Goal: Task Accomplishment & Management: Complete application form

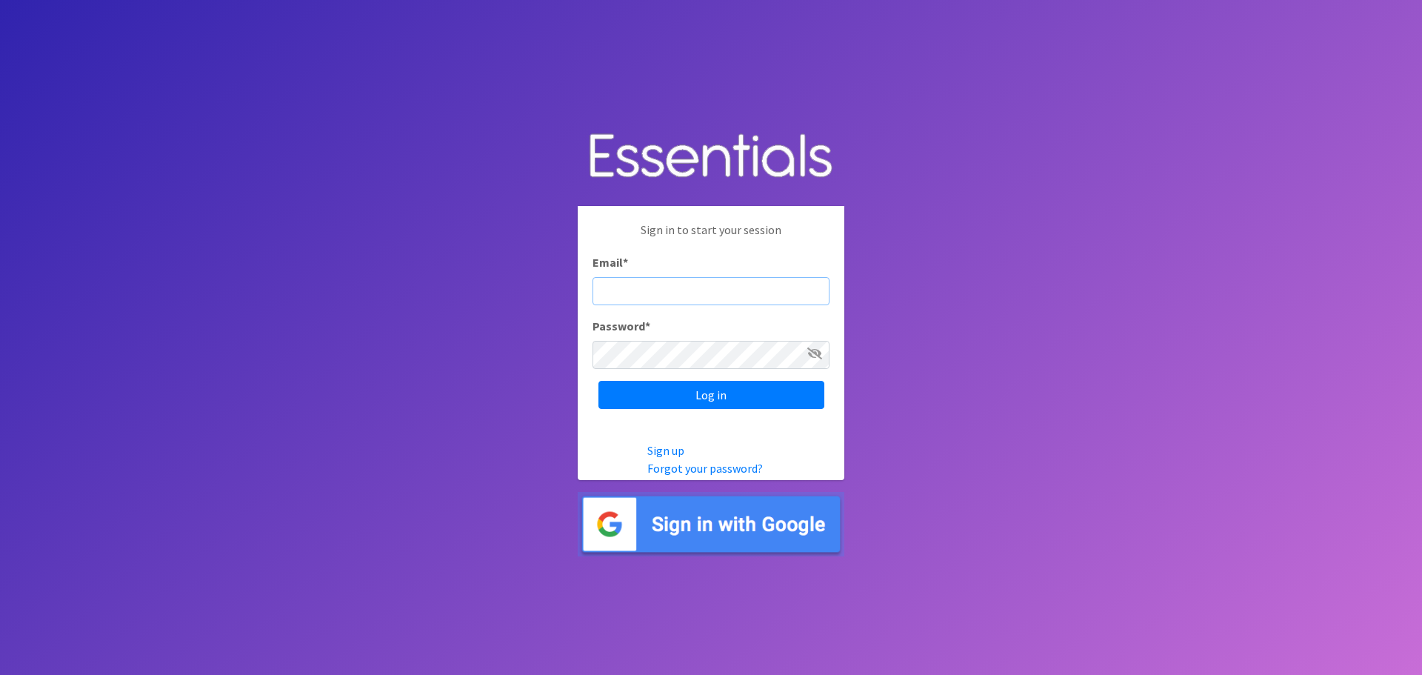
type input "[EMAIL_ADDRESS][DOMAIN_NAME]"
click at [598, 381] on input "Log in" at bounding box center [711, 395] width 226 height 28
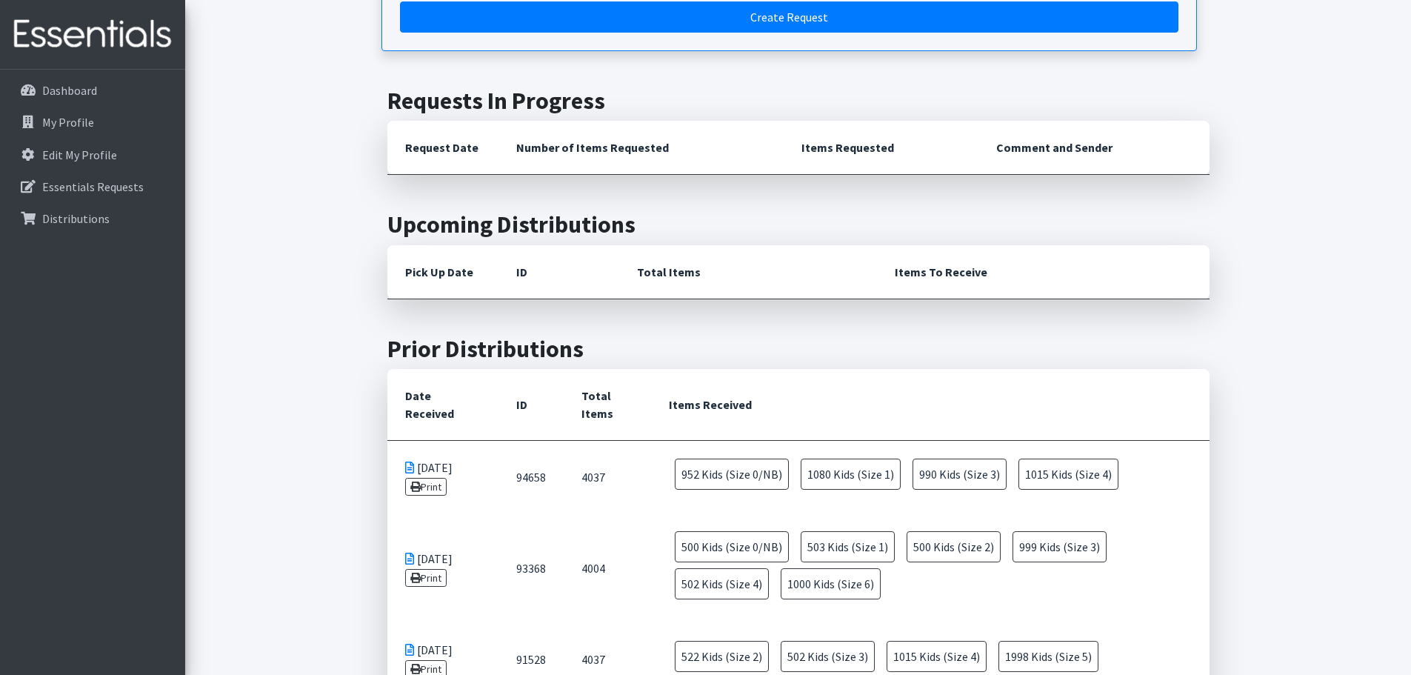
scroll to position [518, 0]
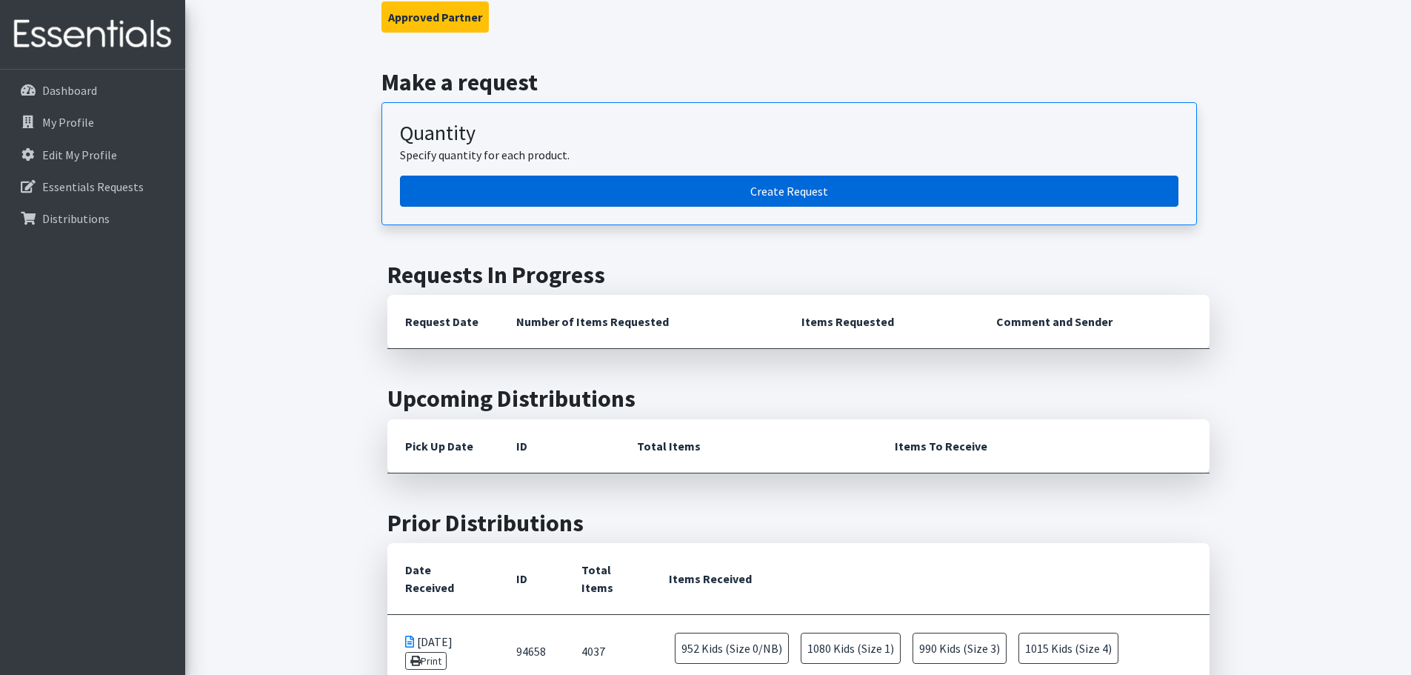
click at [821, 176] on link "Create Request" at bounding box center [789, 191] width 778 height 31
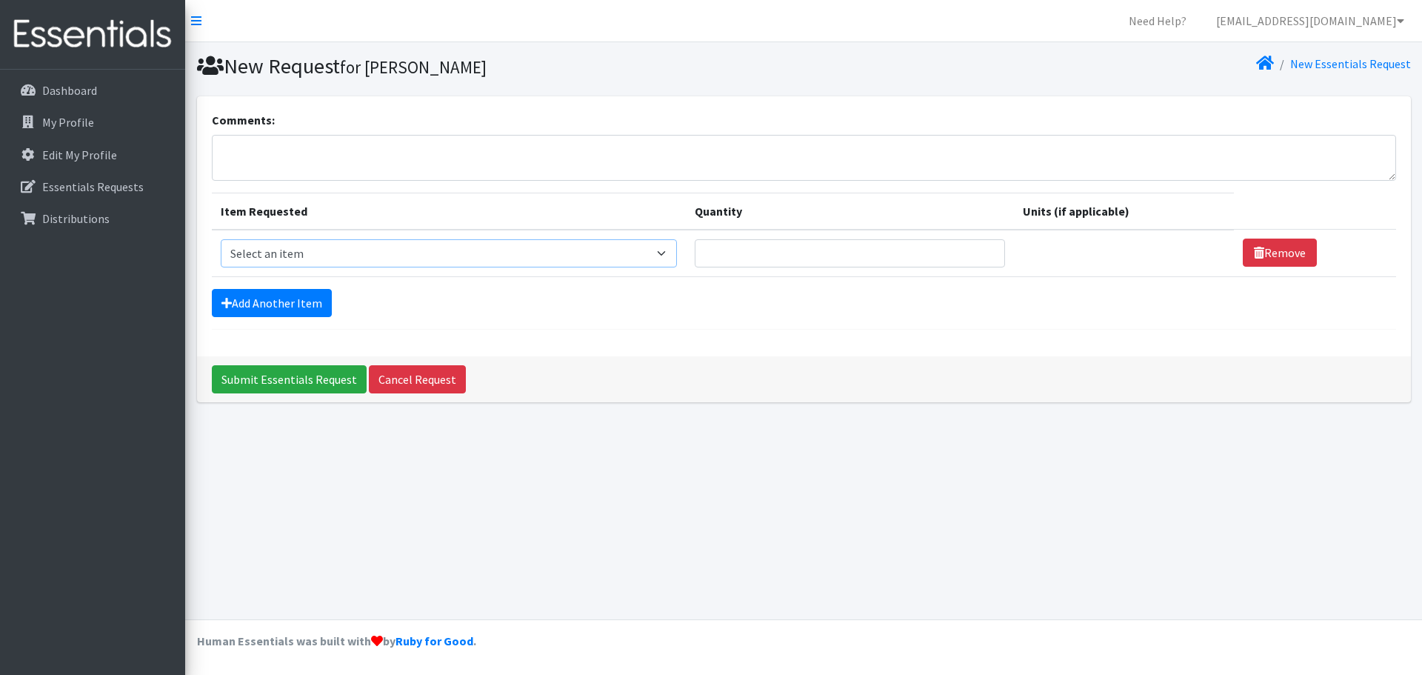
click at [341, 255] on select "Select an item Adult Briefs (Large, approx. 38"-56") Adult Briefs (Medium, appr…" at bounding box center [449, 253] width 457 height 28
select select "1187"
click at [221, 239] on select "Select an item Adult Briefs (Large, approx. 38"-56") Adult Briefs (Medium, appr…" at bounding box center [449, 253] width 457 height 28
click at [290, 291] on link "Add Another Item" at bounding box center [272, 303] width 120 height 28
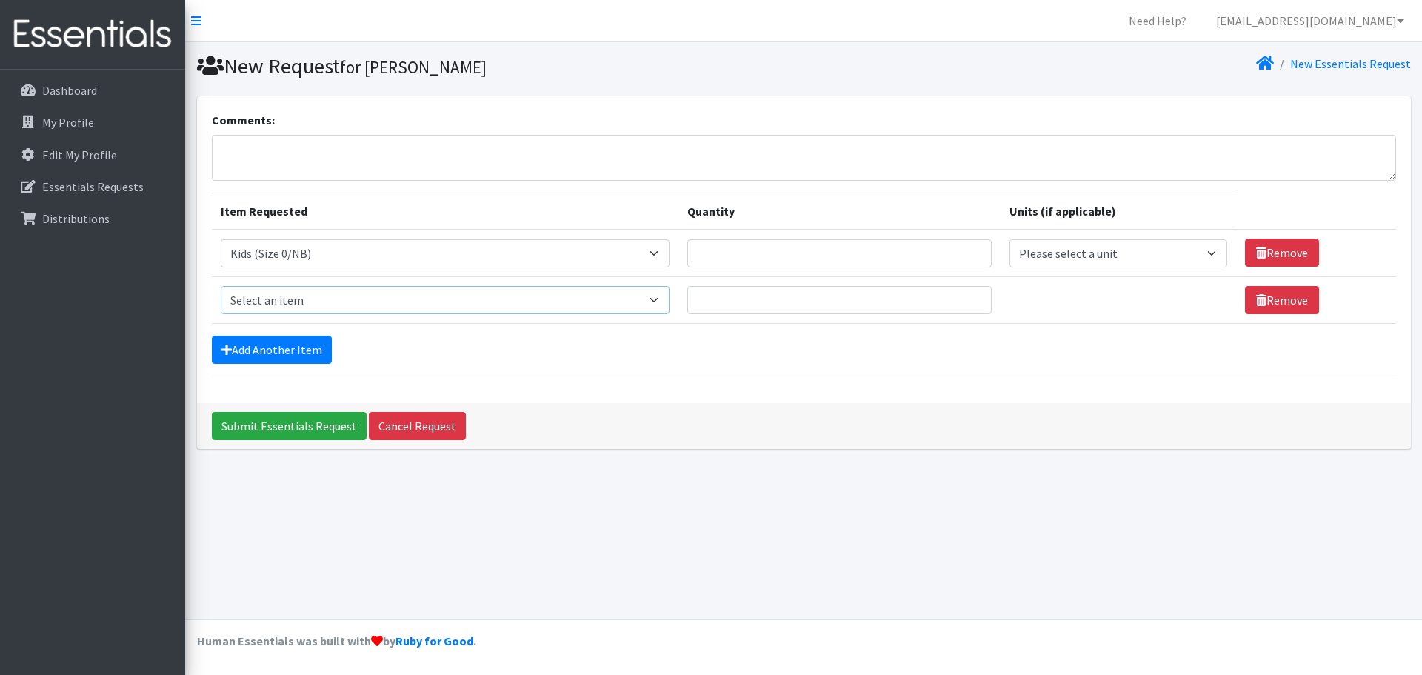
click at [329, 301] on select "Select an item Adult Briefs (Large, approx. 38"-56") Adult Briefs (Medium, appr…" at bounding box center [445, 300] width 449 height 28
select select "1186"
click at [221, 286] on select "Select an item Adult Briefs (Large, approx. 38"-56") Adult Briefs (Medium, appr…" at bounding box center [445, 300] width 449 height 28
click at [278, 350] on link "Add Another Item" at bounding box center [272, 349] width 120 height 28
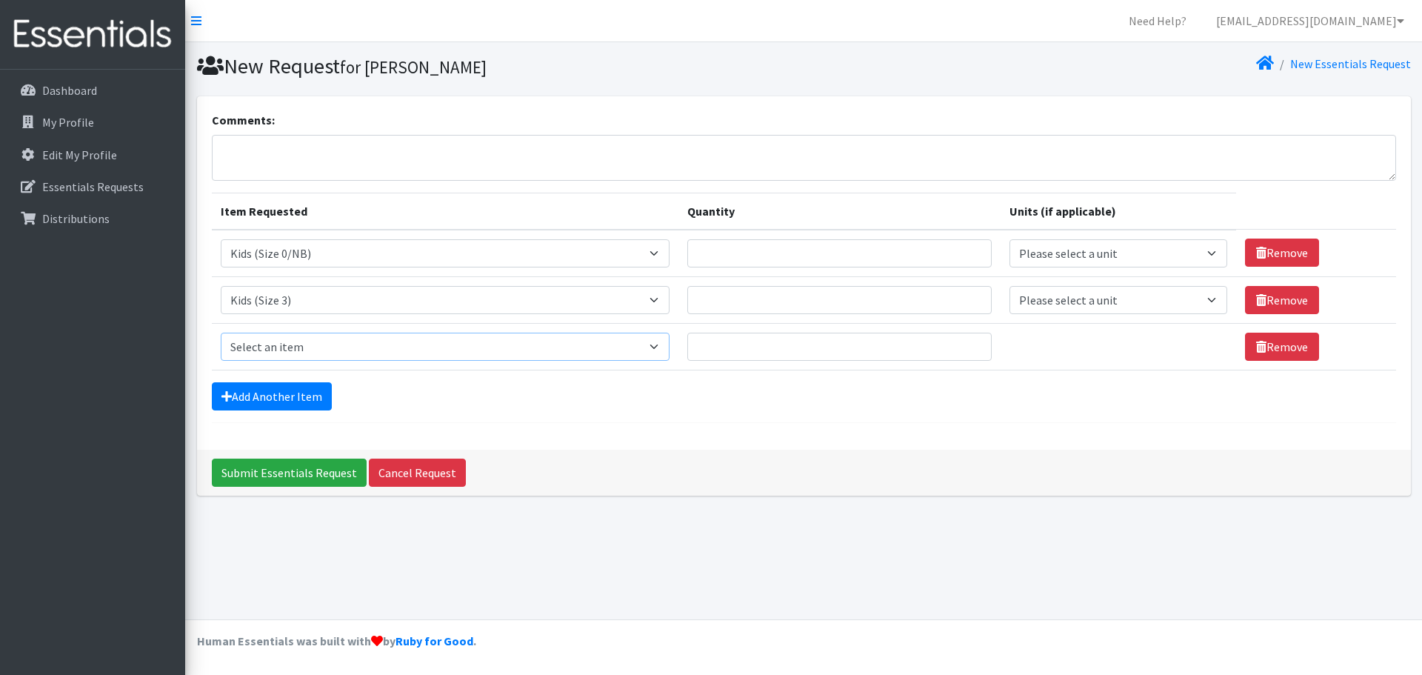
click at [303, 339] on select "Select an item Adult Briefs (Large, approx. 38"-56") Adult Briefs (Medium, appr…" at bounding box center [445, 347] width 449 height 28
select select "1161"
click at [221, 333] on select "Select an item Adult Briefs (Large, approx. 38"-56") Adult Briefs (Medium, appr…" at bounding box center [445, 347] width 449 height 28
click at [271, 403] on link "Add Another Item" at bounding box center [272, 396] width 120 height 28
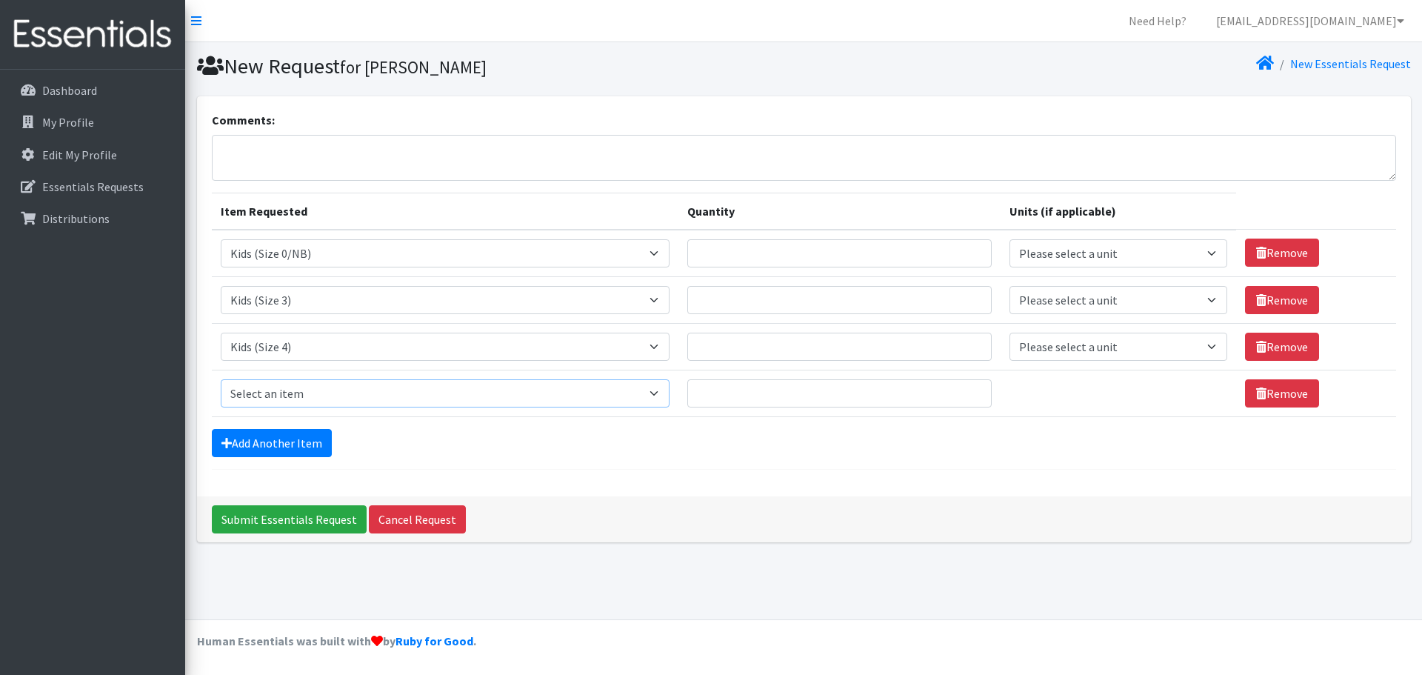
drag, startPoint x: 289, startPoint y: 390, endPoint x: 290, endPoint y: 381, distance: 8.2
click at [289, 390] on select "Select an item Adult Briefs (Large, approx. 38"-56") Adult Briefs (Medium, appr…" at bounding box center [445, 393] width 449 height 28
select select "1162"
click at [221, 379] on select "Select an item Adult Briefs (Large, approx. 38"-56") Adult Briefs (Medium, appr…" at bounding box center [445, 393] width 449 height 28
click at [270, 442] on link "Add Another Item" at bounding box center [272, 443] width 120 height 28
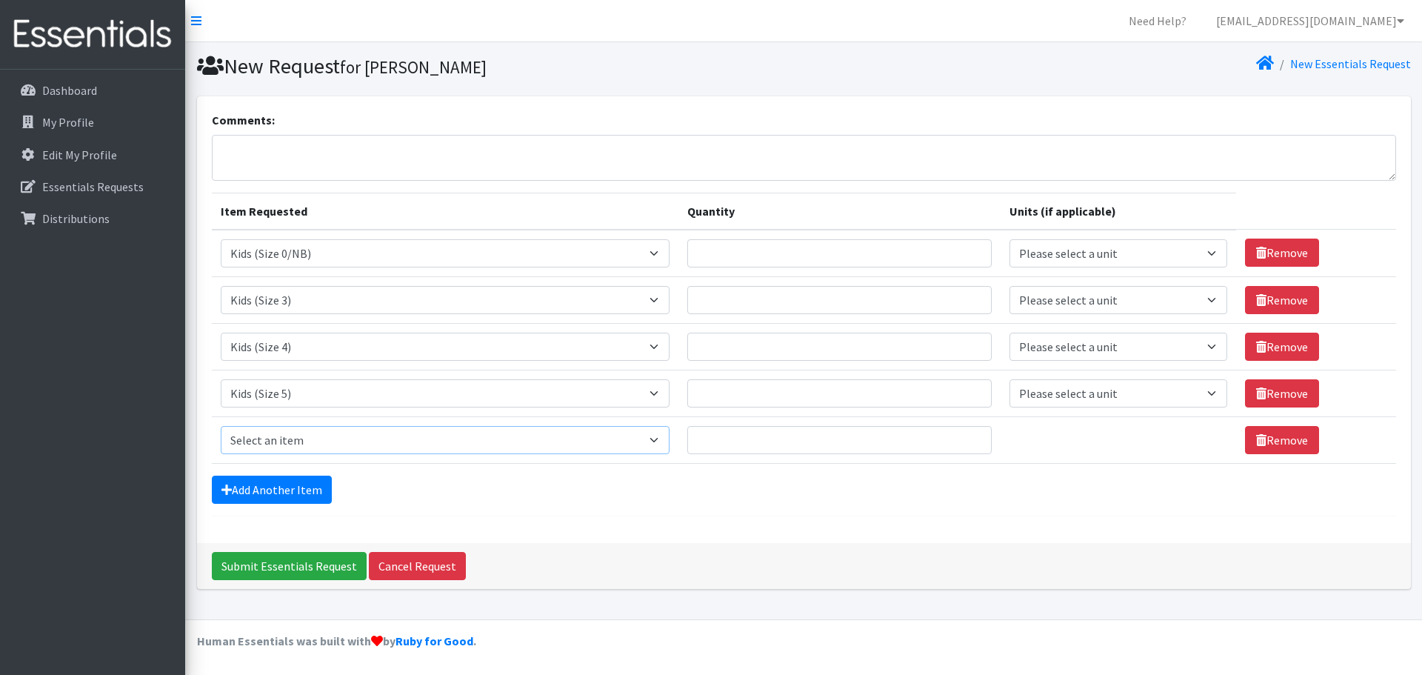
click at [331, 443] on select "Select an item Adult Briefs (Large, approx. 38"-56") Adult Briefs (Medium, appr…" at bounding box center [445, 440] width 449 height 28
select select "1631"
click at [221, 426] on select "Select an item Adult Briefs (Large, approx. 38"-56") Adult Briefs (Medium, appr…" at bounding box center [445, 440] width 449 height 28
click at [894, 256] on input "Quantity" at bounding box center [839, 253] width 305 height 28
click at [1138, 256] on select "Please select a unit units packs" at bounding box center [1118, 253] width 218 height 28
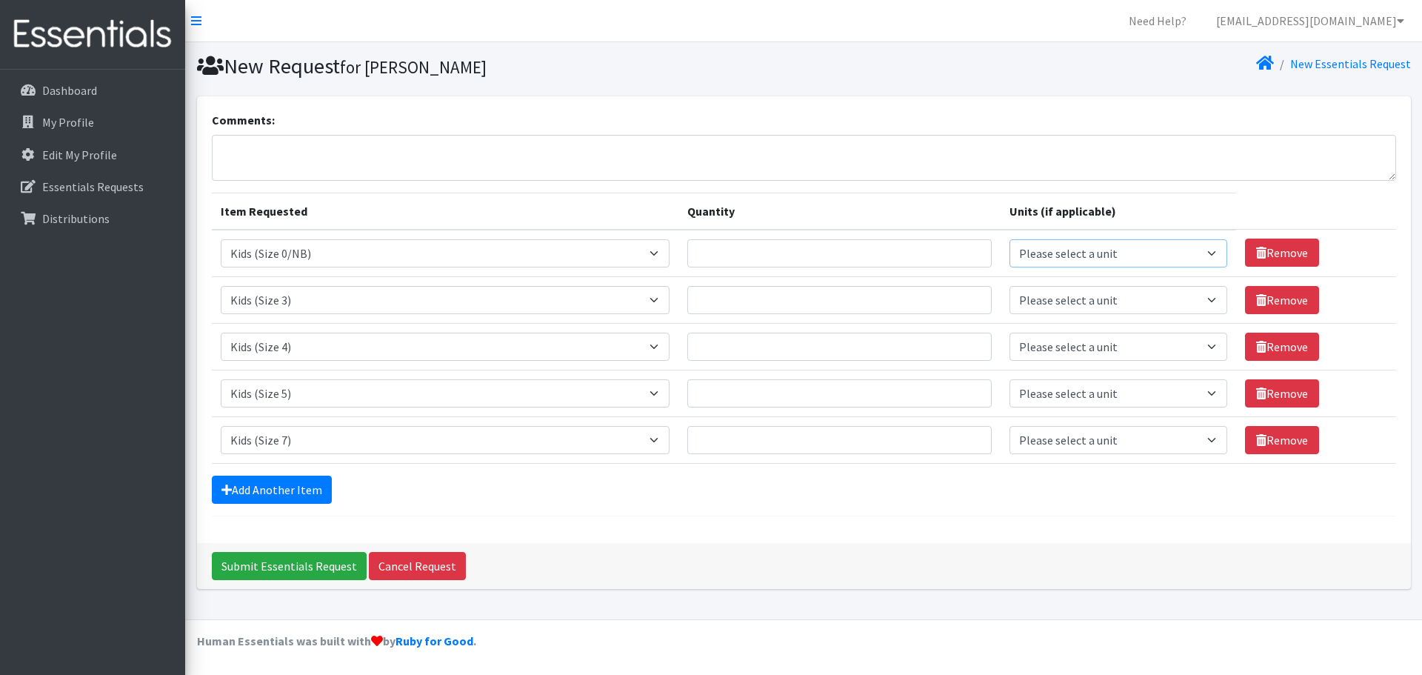
select select
click at [1009, 239] on select "Please select a unit units packs" at bounding box center [1118, 253] width 218 height 28
click at [1112, 307] on select "Please select a unit units packs" at bounding box center [1118, 300] width 218 height 28
select select
click at [1009, 286] on select "Please select a unit units packs" at bounding box center [1118, 300] width 218 height 28
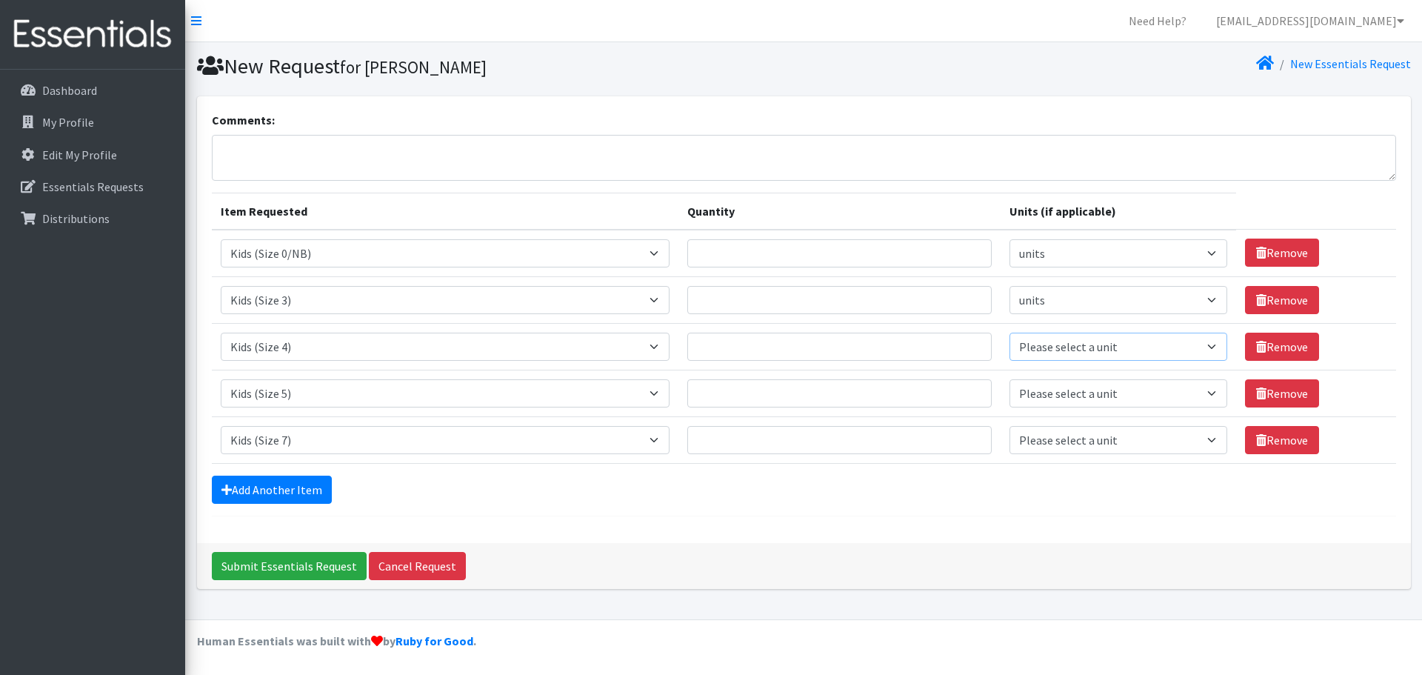
click at [1086, 352] on select "Please select a unit units packs" at bounding box center [1118, 347] width 218 height 28
select select
click at [1009, 333] on select "Please select a unit units packs" at bounding box center [1118, 347] width 218 height 28
click at [1072, 393] on select "Please select a unit units packs" at bounding box center [1118, 393] width 218 height 28
select select
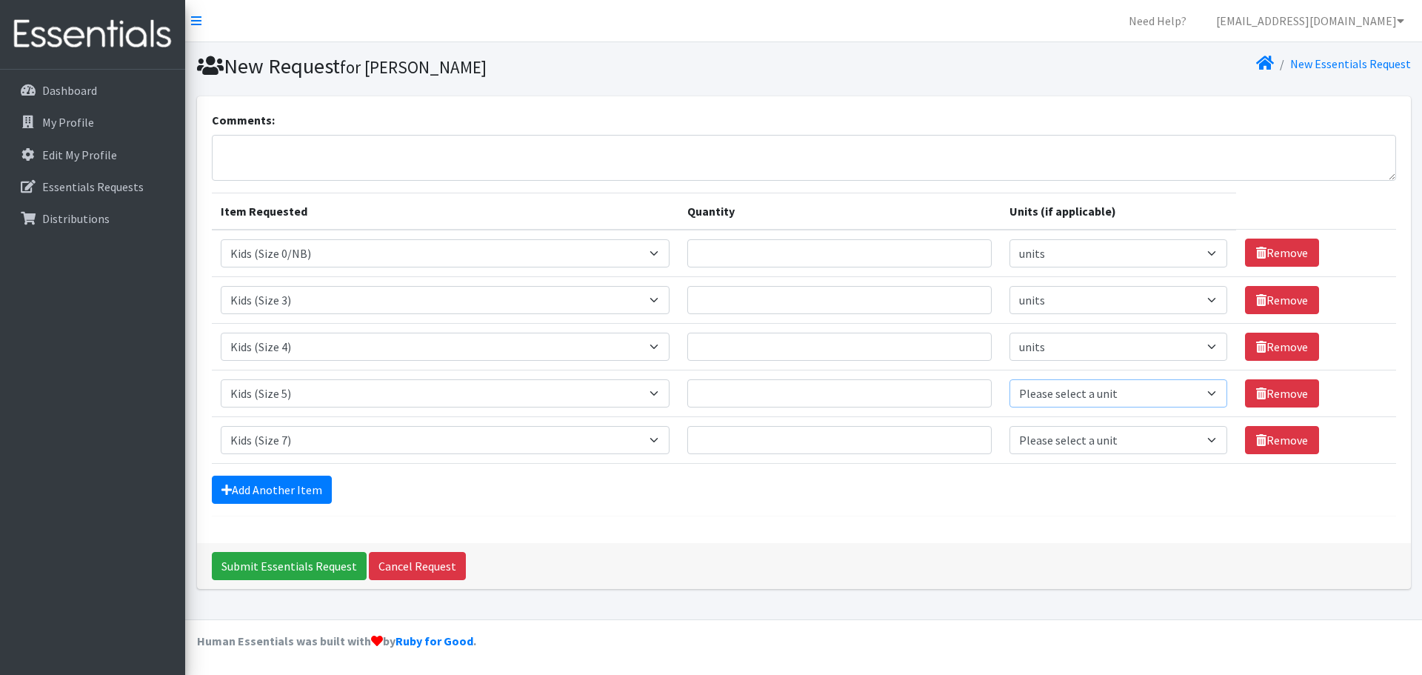
click at [1009, 379] on select "Please select a unit units packs" at bounding box center [1118, 393] width 218 height 28
click at [1061, 438] on select "Please select a unit units packs" at bounding box center [1118, 440] width 218 height 28
select select
click at [1009, 426] on select "Please select a unit units packs" at bounding box center [1118, 440] width 218 height 28
click at [838, 255] on input "Quantity" at bounding box center [839, 253] width 305 height 28
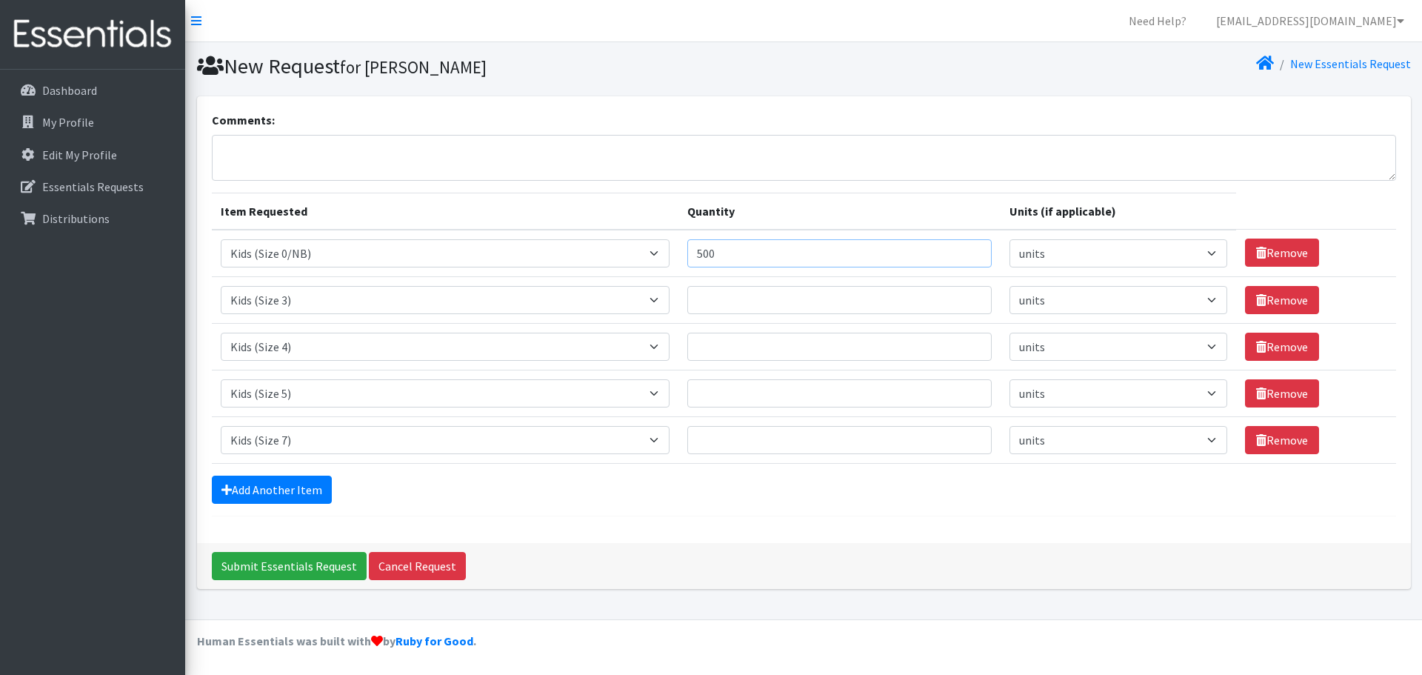
type input "500"
click at [828, 287] on input "Quantity" at bounding box center [839, 300] width 305 height 28
click at [741, 442] on input "Quantity" at bounding box center [839, 440] width 305 height 28
type input "500"
click at [756, 304] on input "Quantity" at bounding box center [839, 300] width 305 height 28
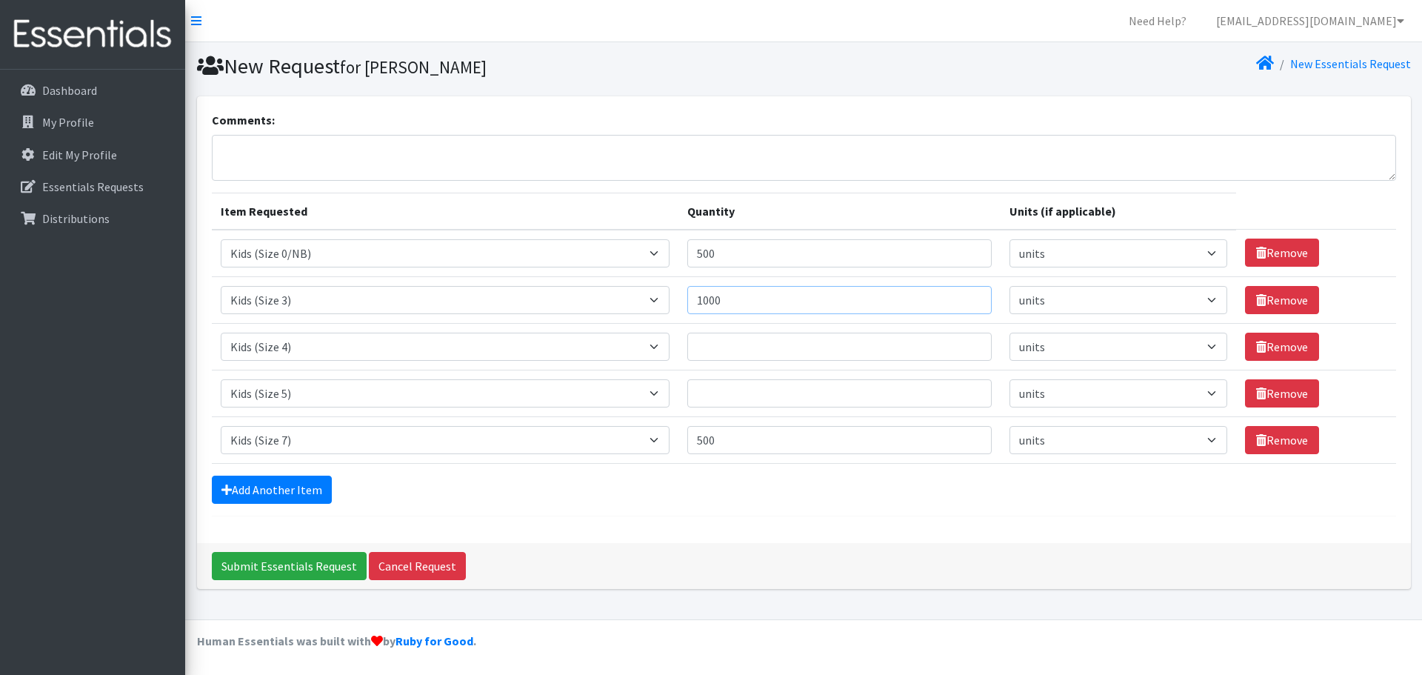
type input "1000"
click at [772, 353] on input "Quantity" at bounding box center [839, 347] width 305 height 28
type input "1000"
click at [763, 404] on input "Quantity" at bounding box center [839, 393] width 305 height 28
type input "1000"
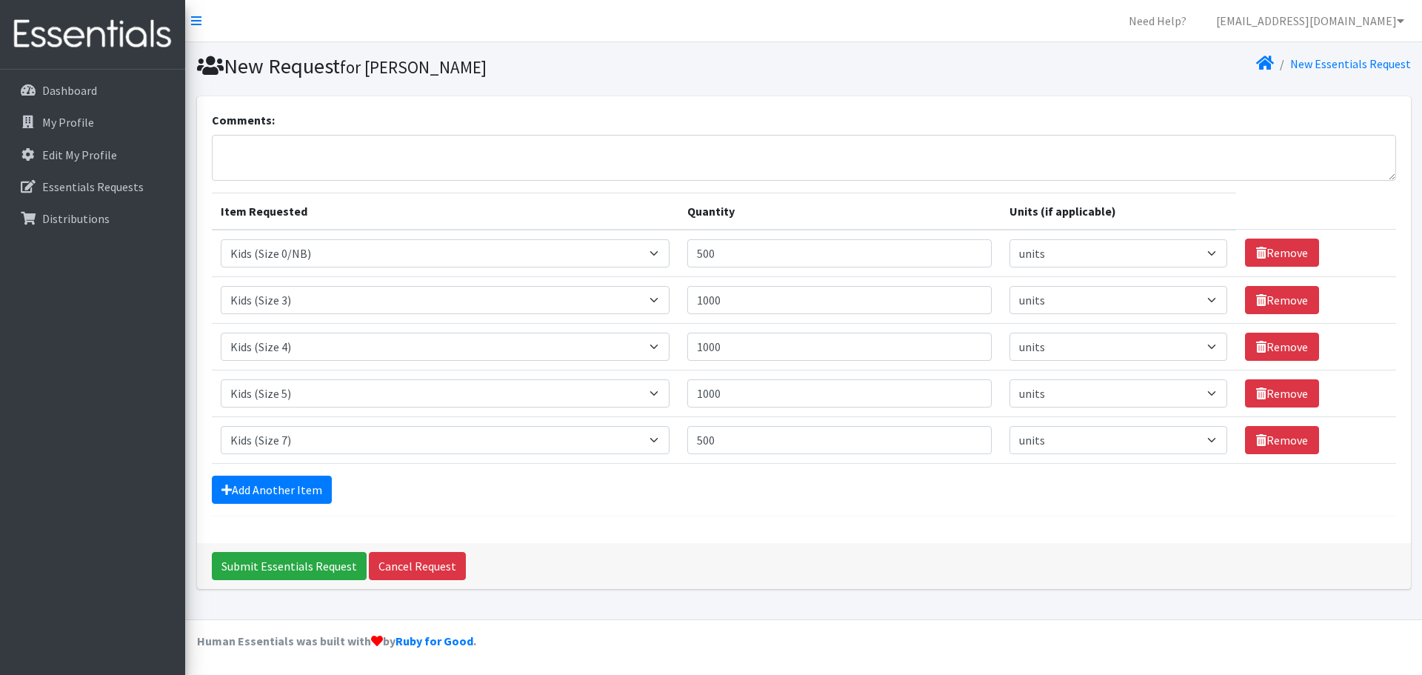
click at [807, 511] on form "Comments: Item Requested Quantity Units (if applicable) Item Requested Select a…" at bounding box center [804, 313] width 1184 height 405
click at [284, 490] on link "Add Another Item" at bounding box center [272, 489] width 120 height 28
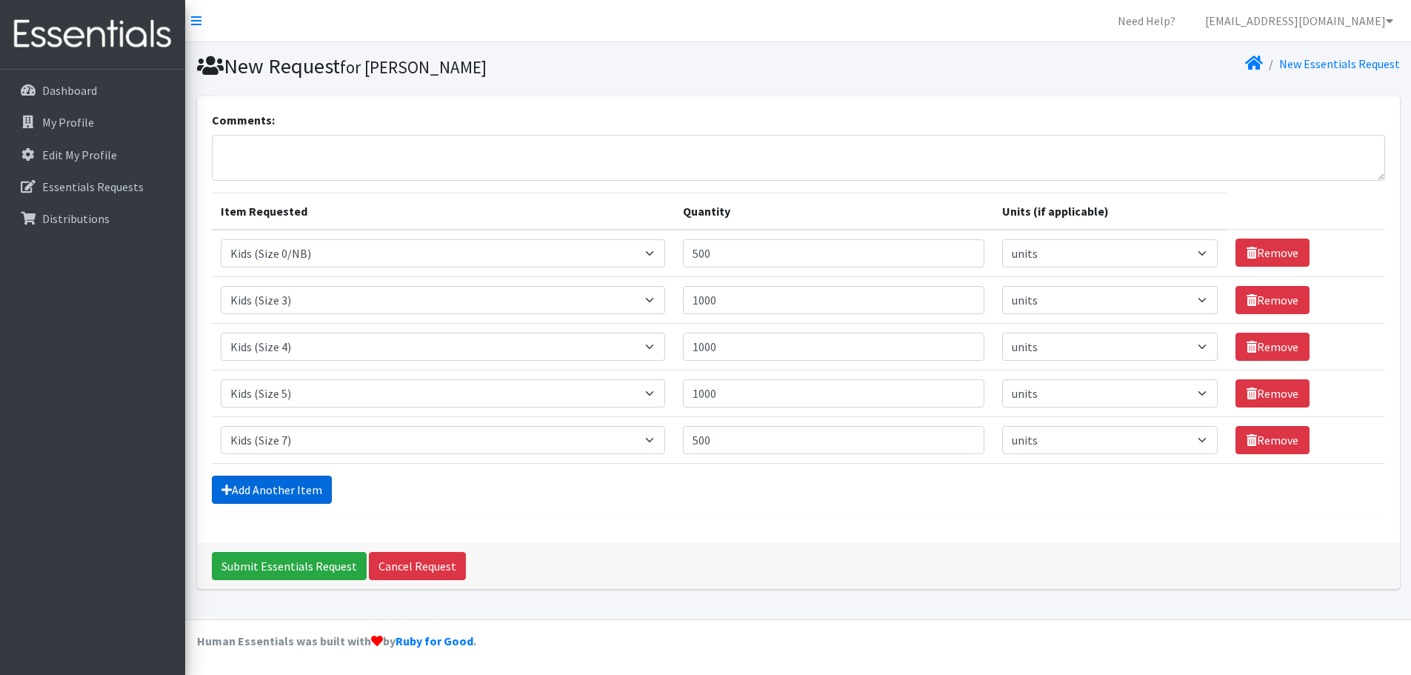
scroll to position [28, 0]
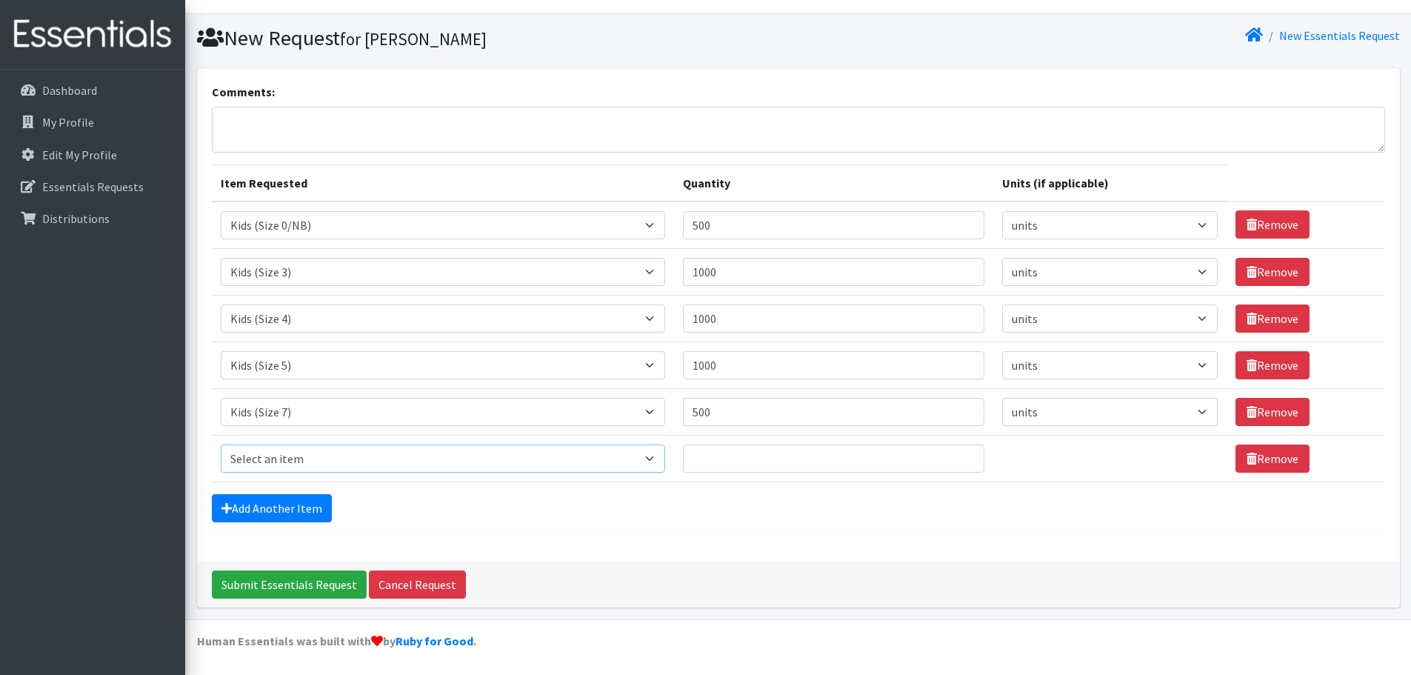
click at [295, 458] on select "Select an item Adult Briefs (Large, approx. 38"-56") Adult Briefs (Medium, appr…" at bounding box center [443, 458] width 444 height 28
click at [761, 62] on section "New Request for Joy Sadi New Essentials Request" at bounding box center [798, 41] width 1226 height 54
